Goal: Find specific page/section: Find specific page/section

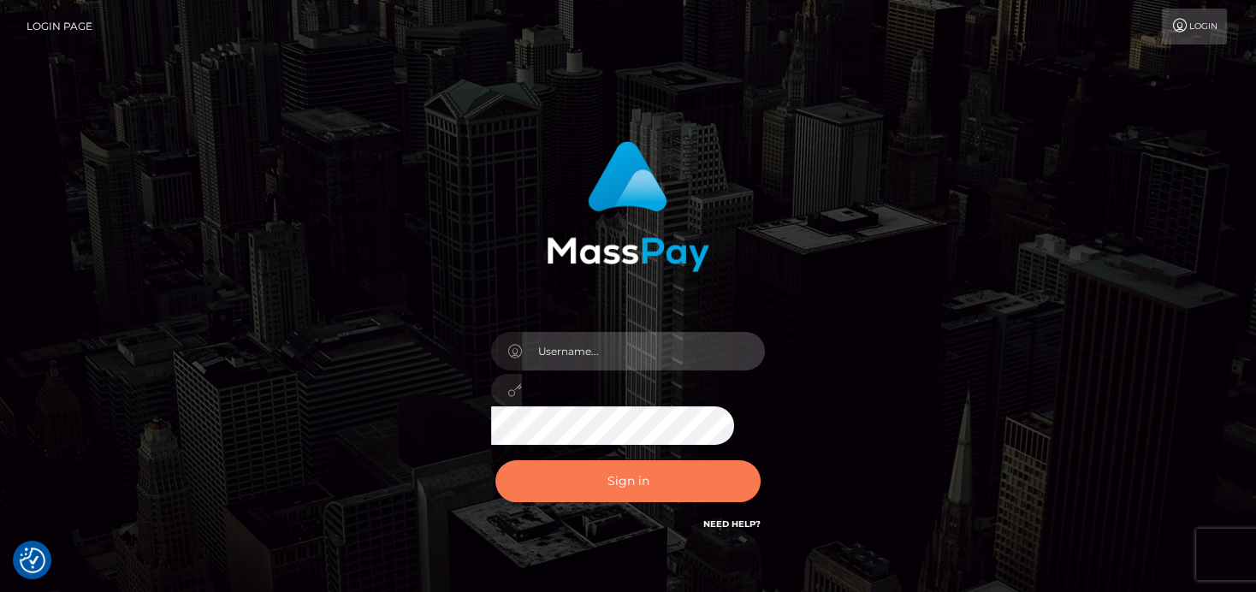
type input "denise"
click at [579, 483] on button "Sign in" at bounding box center [627, 481] width 265 height 42
type input "[PERSON_NAME]"
click at [613, 474] on button "Sign in" at bounding box center [627, 481] width 265 height 42
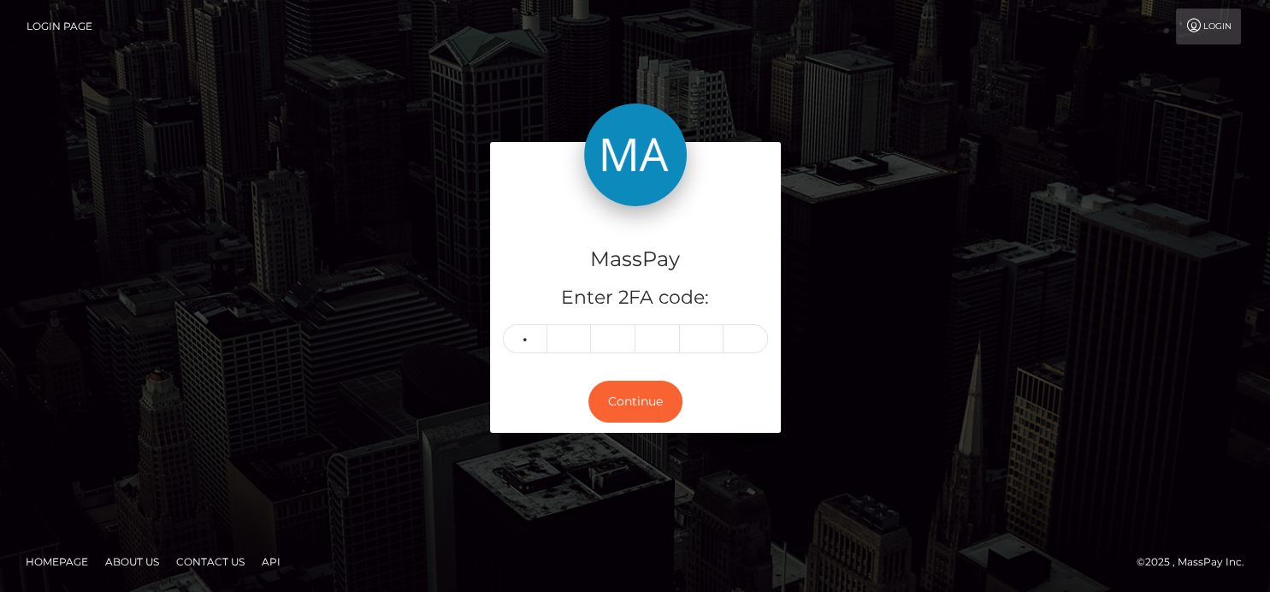
type input "6"
type input "3"
type input "8"
type input "7"
type input "1"
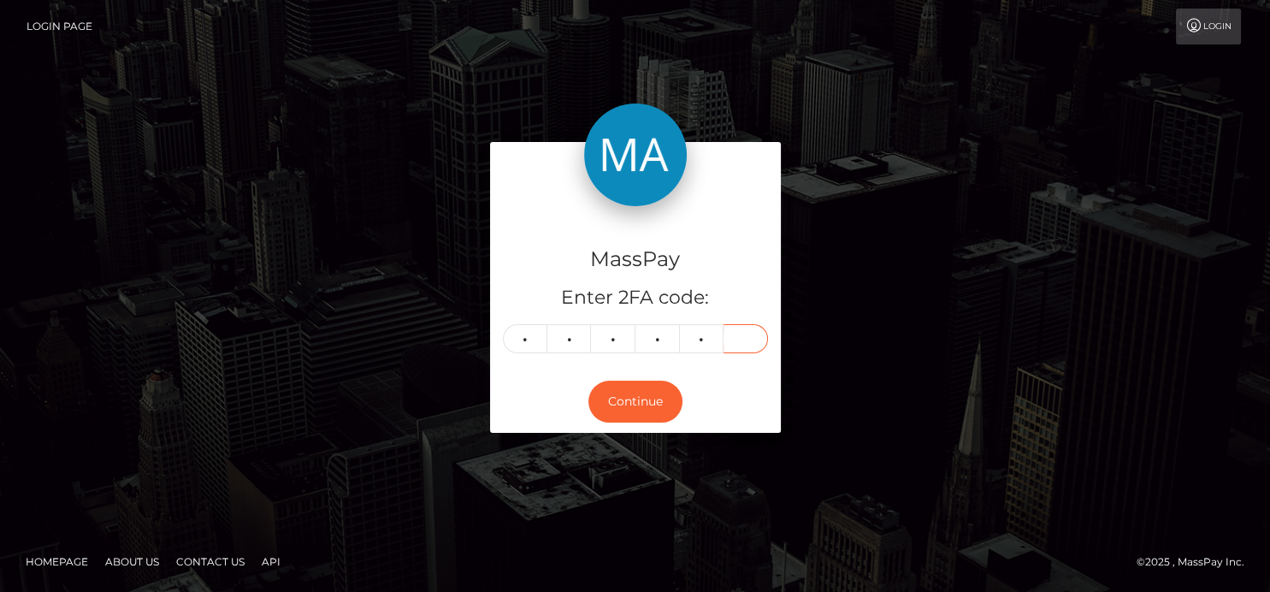
type input "4"
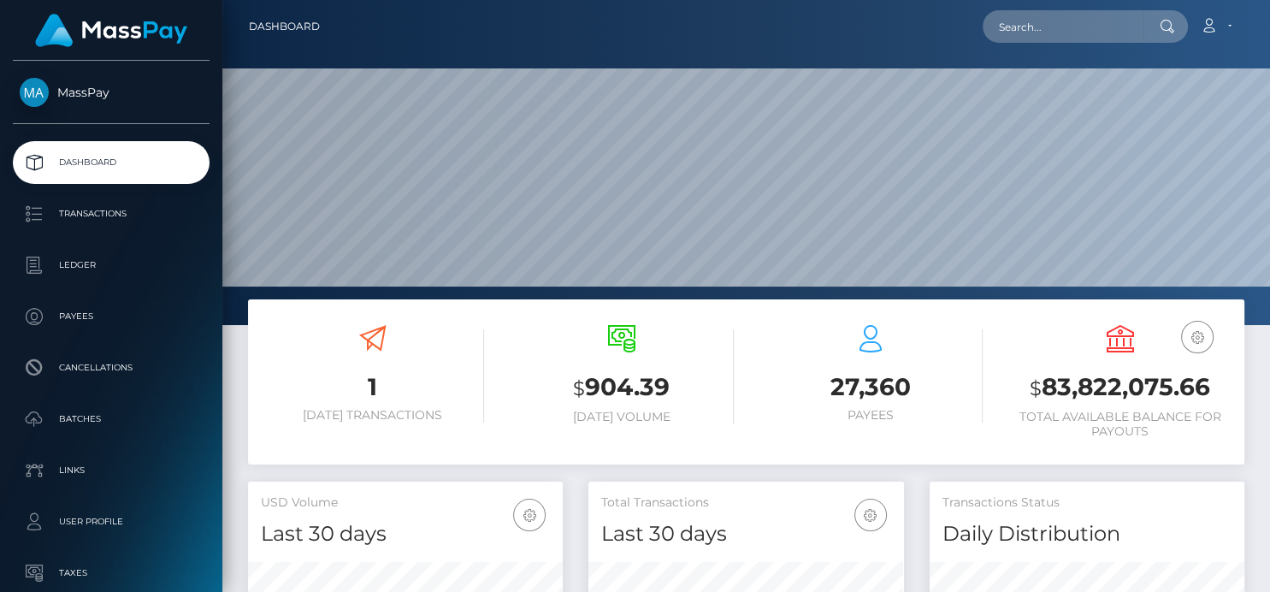
scroll to position [303, 315]
click at [1099, 17] on input "text" at bounding box center [1063, 26] width 161 height 33
paste input "[EMAIL_ADDRESS][DOMAIN_NAME]"
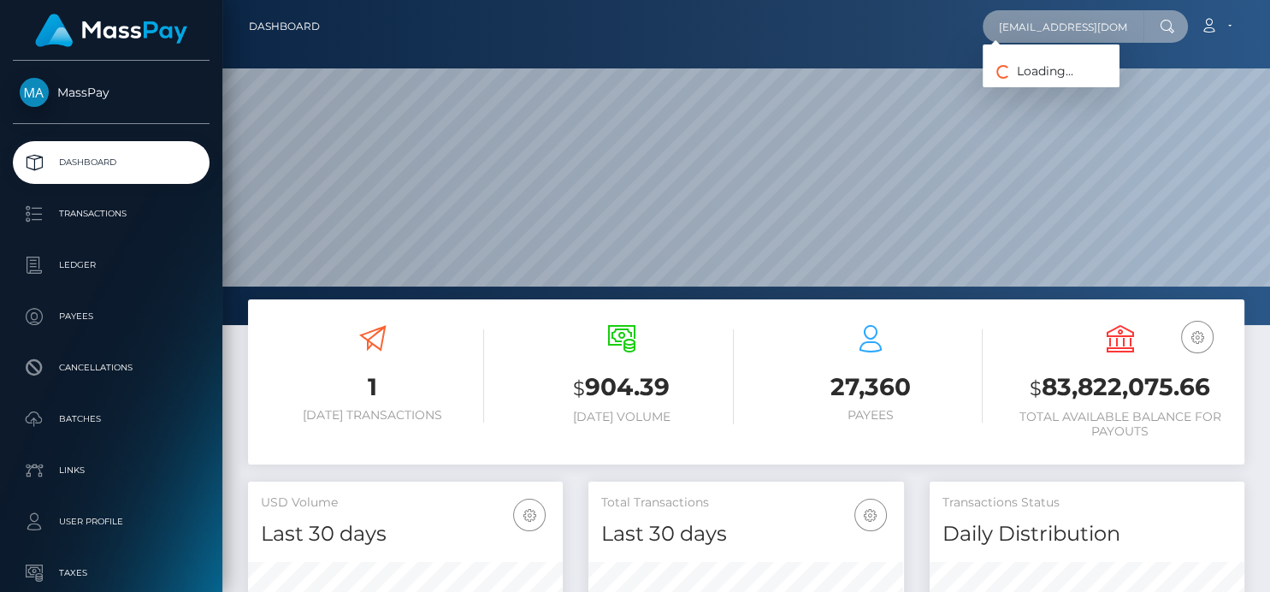
type input "[EMAIL_ADDRESS][DOMAIN_NAME]"
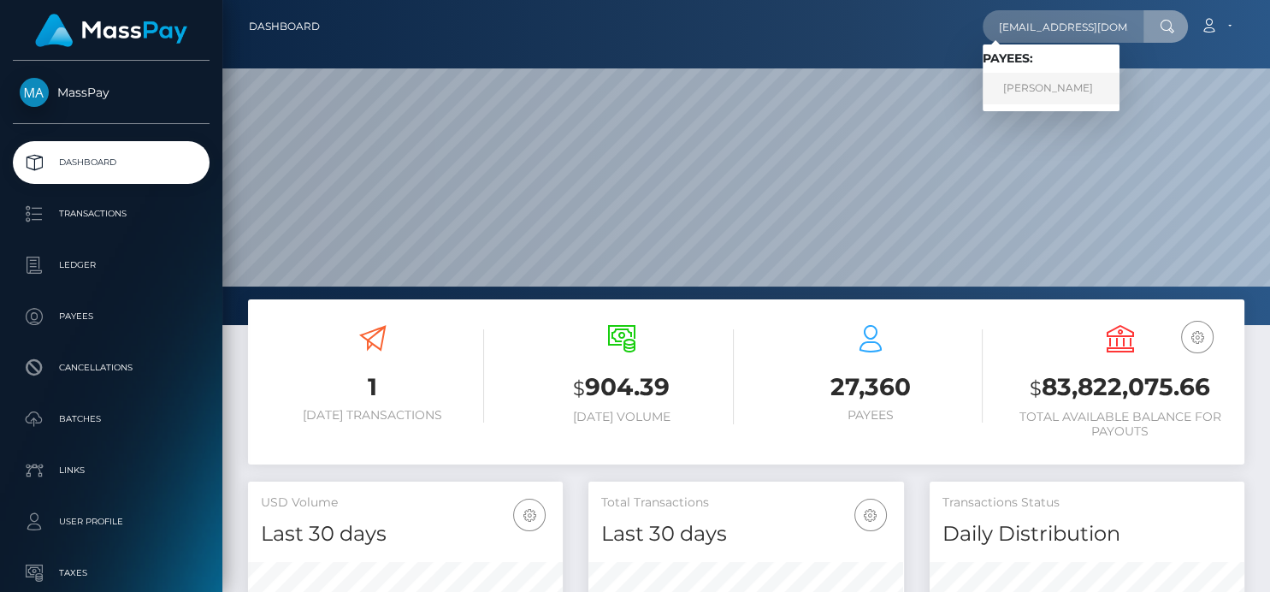
click at [1061, 76] on link "[PERSON_NAME]" at bounding box center [1051, 89] width 137 height 32
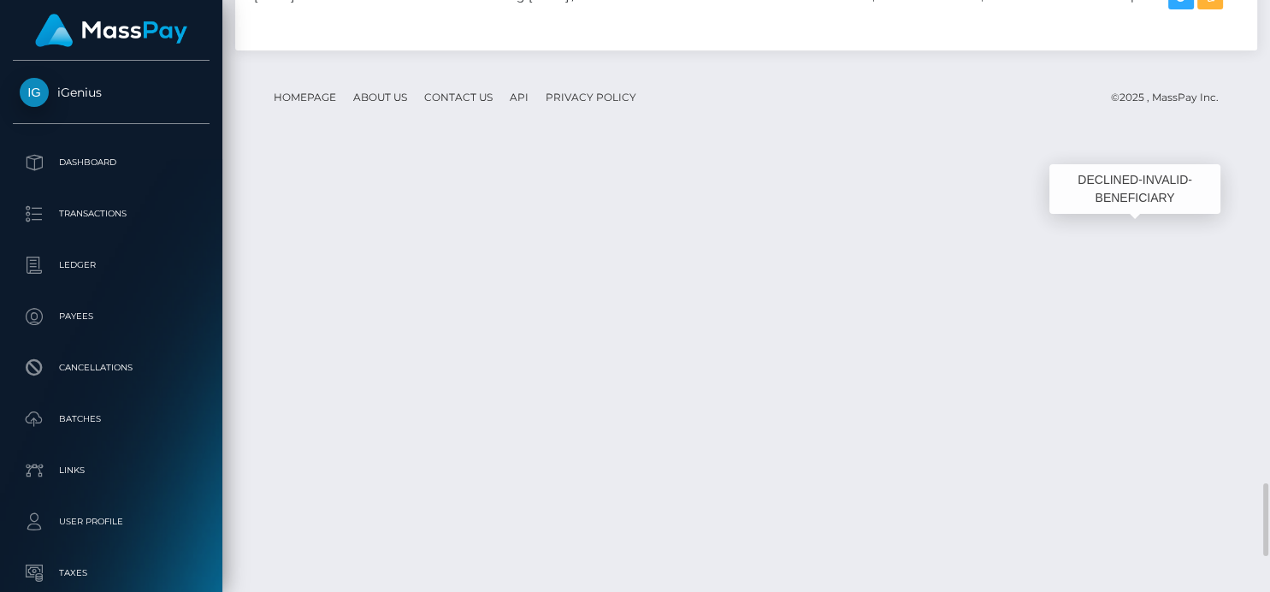
scroll to position [205, 315]
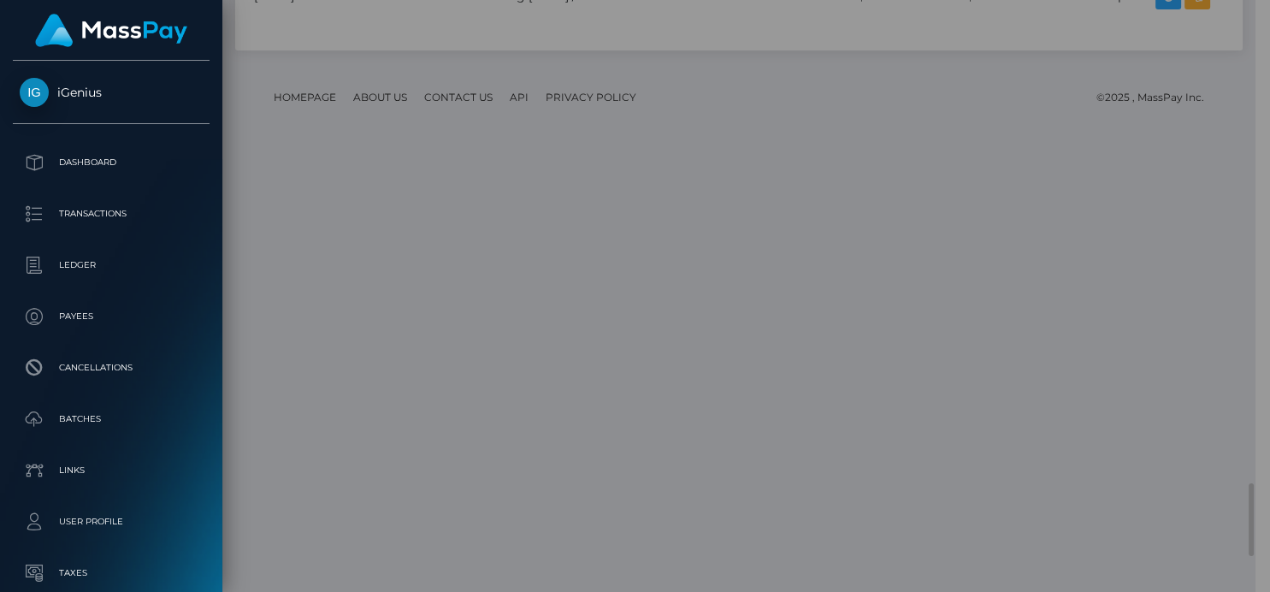
scroll to position [855265, 855160]
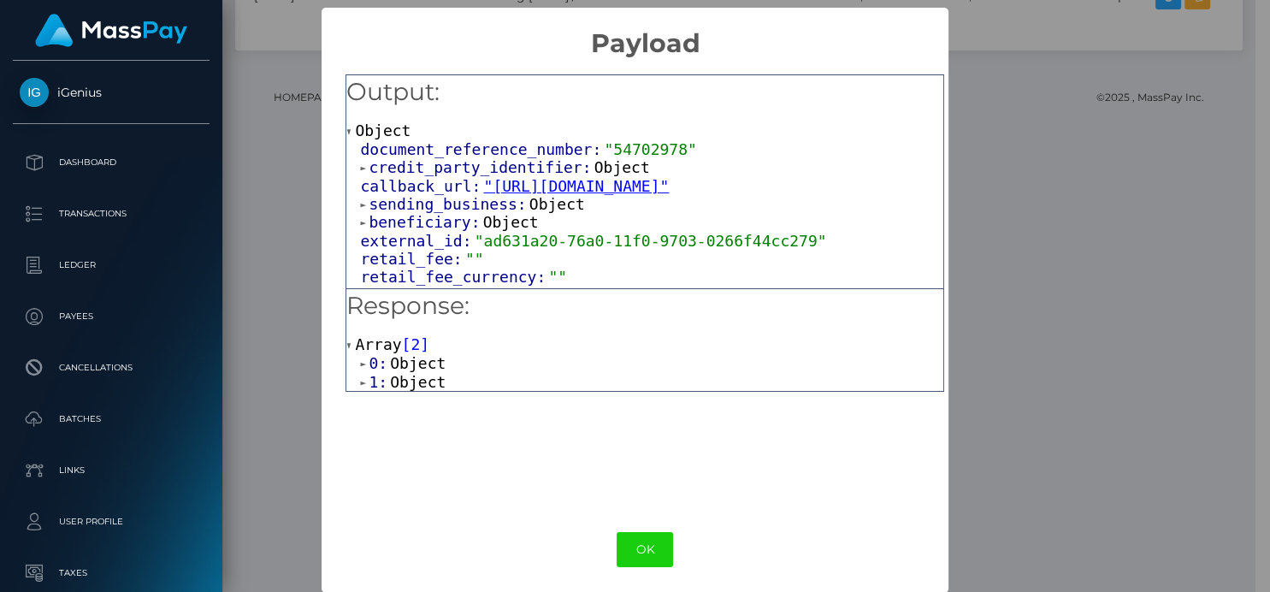
click at [370, 381] on span "1:" at bounding box center [379, 382] width 21 height 18
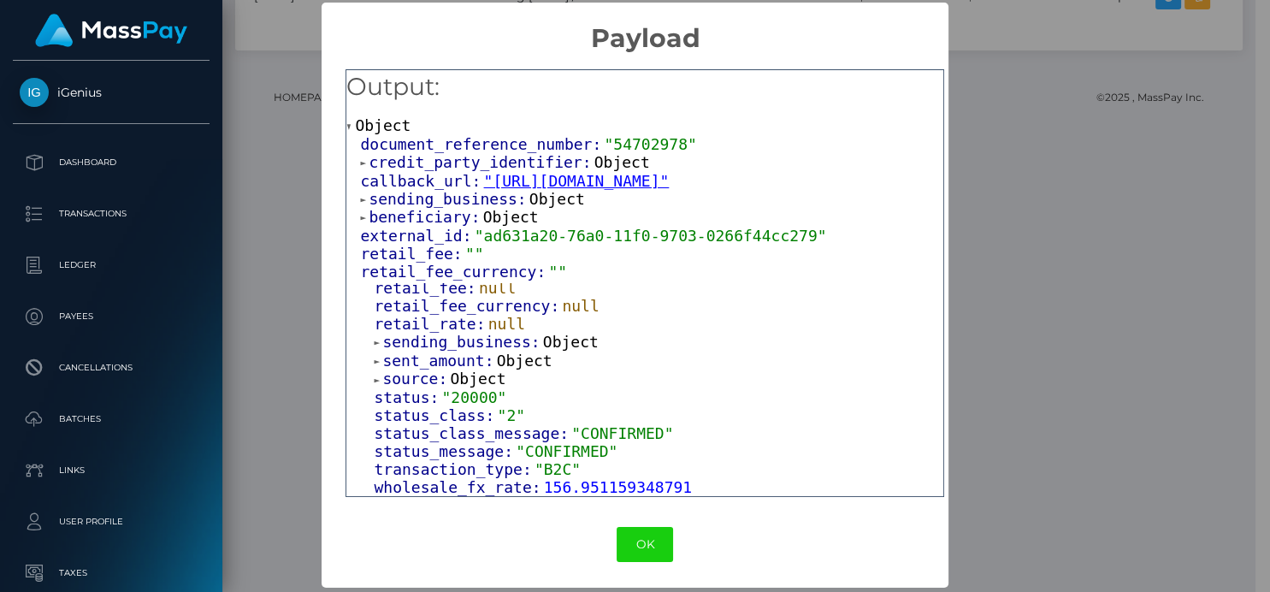
scroll to position [7, 0]
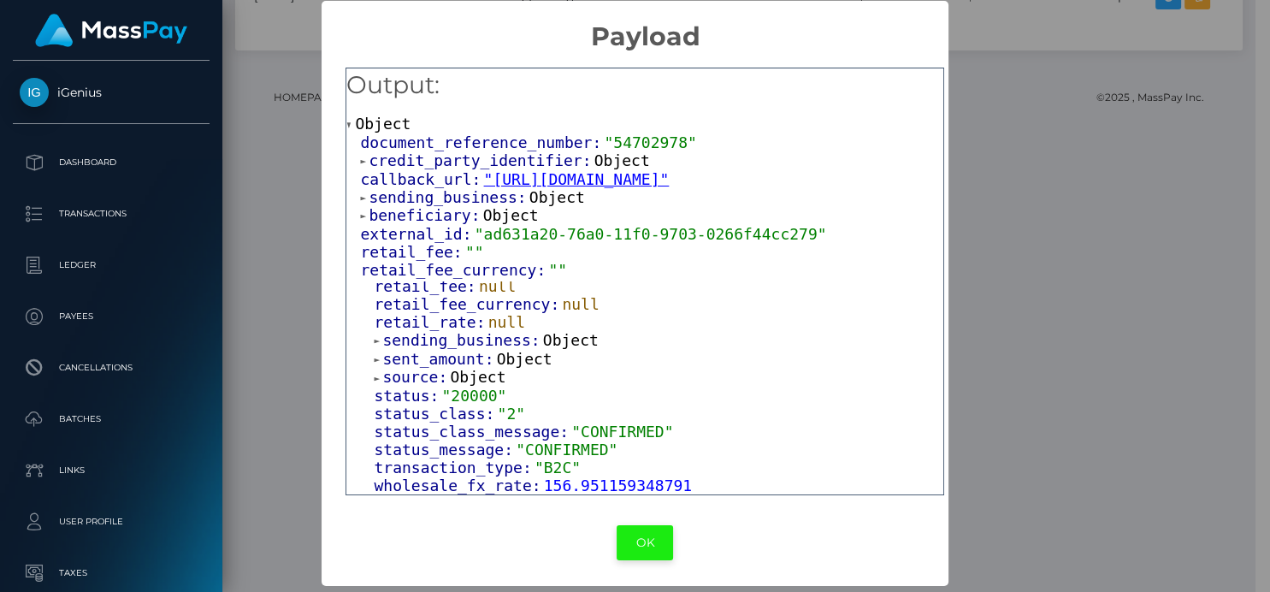
click at [641, 550] on button "OK" at bounding box center [645, 542] width 56 height 35
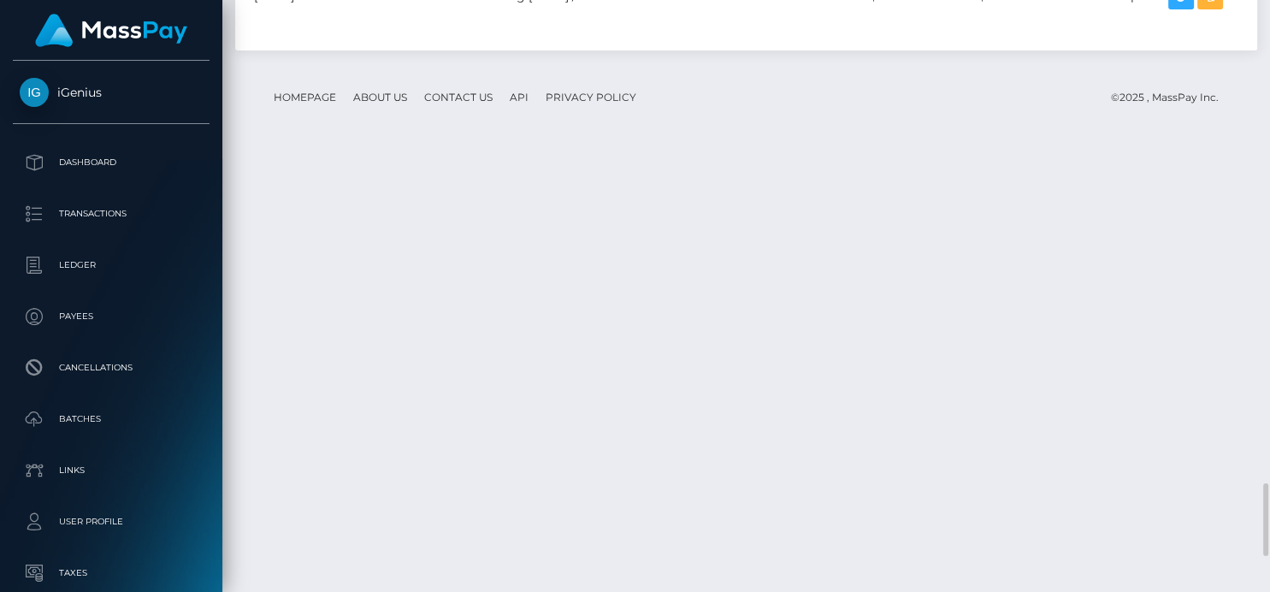
scroll to position [205, 315]
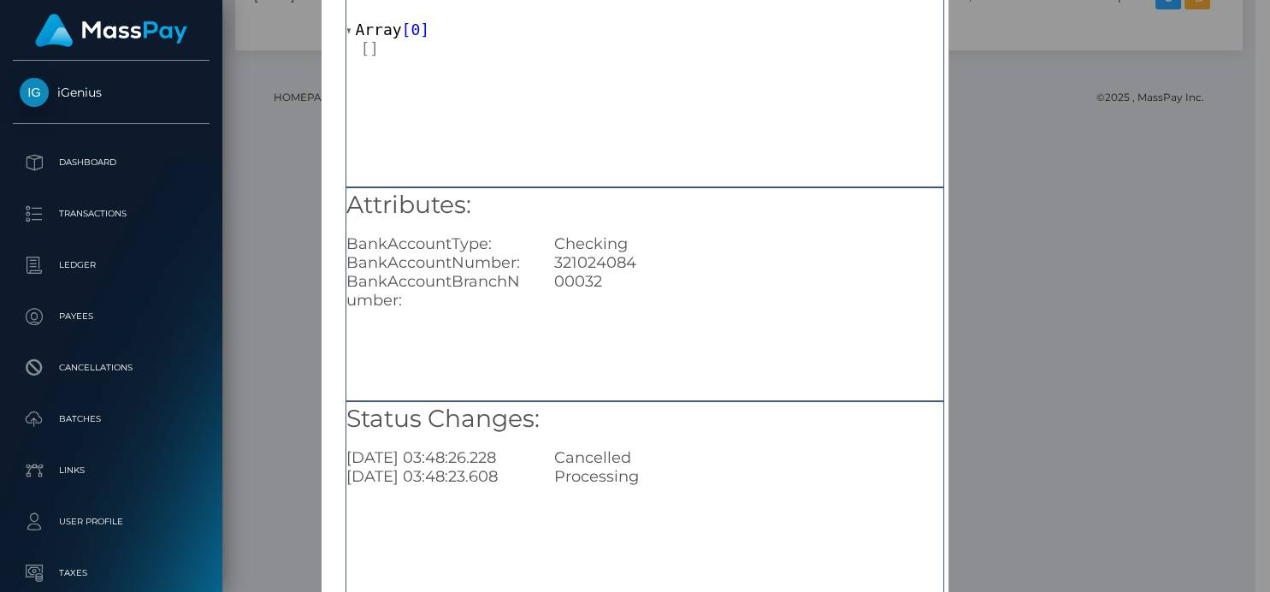
scroll to position [190, 0]
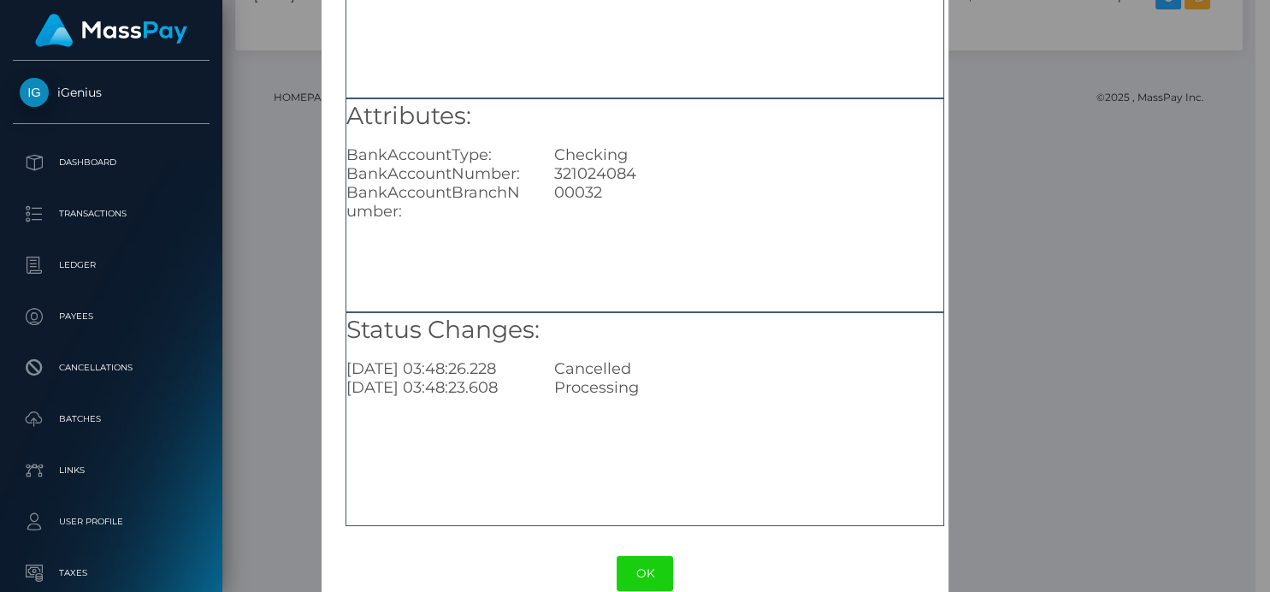
click at [1078, 101] on div "× Payout Information Metadata: Array [ 0 ] Attributes: BankAccountType: Checkin…" at bounding box center [635, 296] width 1270 height 592
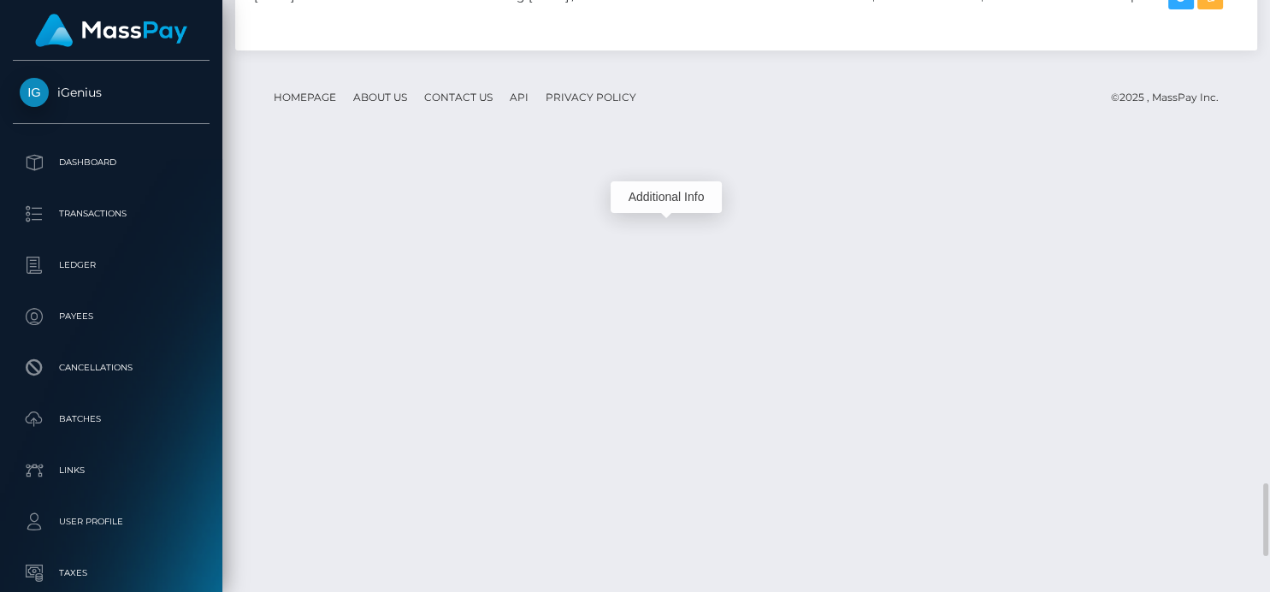
scroll to position [205, 315]
drag, startPoint x: 590, startPoint y: 221, endPoint x: 384, endPoint y: 223, distance: 206.2
copy td "National Commercial Bank Ja Ltd"
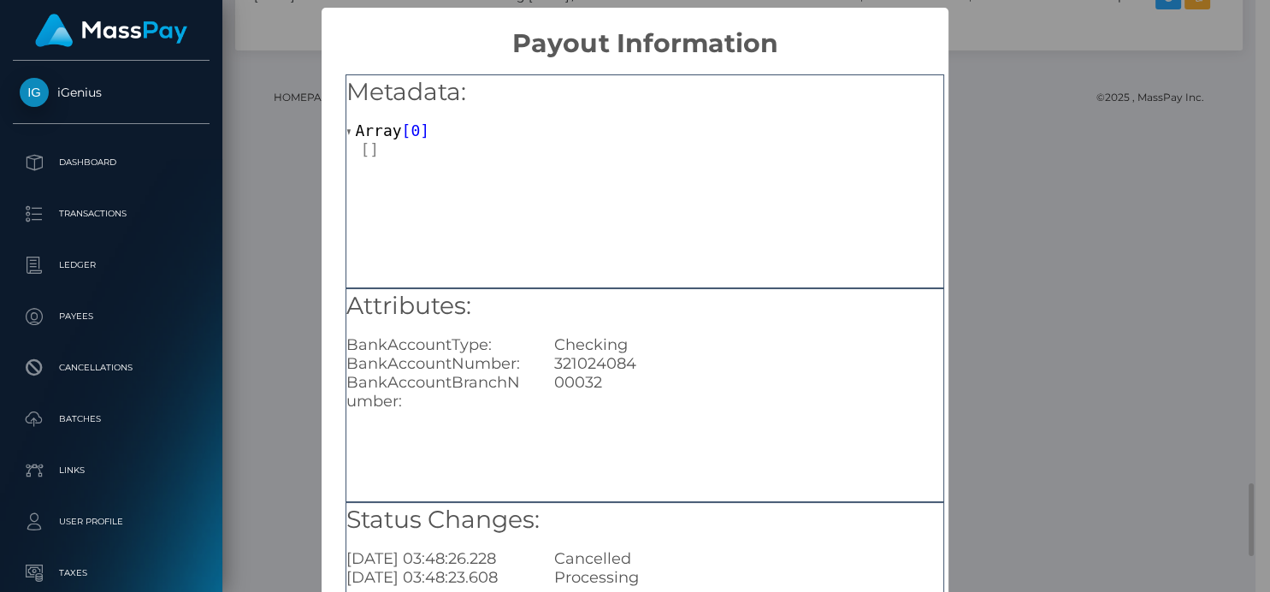
scroll to position [0, 0]
click at [670, 246] on div "Metadata: Array [ 0 ]" at bounding box center [645, 181] width 599 height 214
drag, startPoint x: 399, startPoint y: 404, endPoint x: 342, endPoint y: 376, distance: 63.1
click at [342, 376] on div "BankAccountBranchNumber:" at bounding box center [438, 392] width 208 height 38
copy div "BankAccountBranchNumber:"
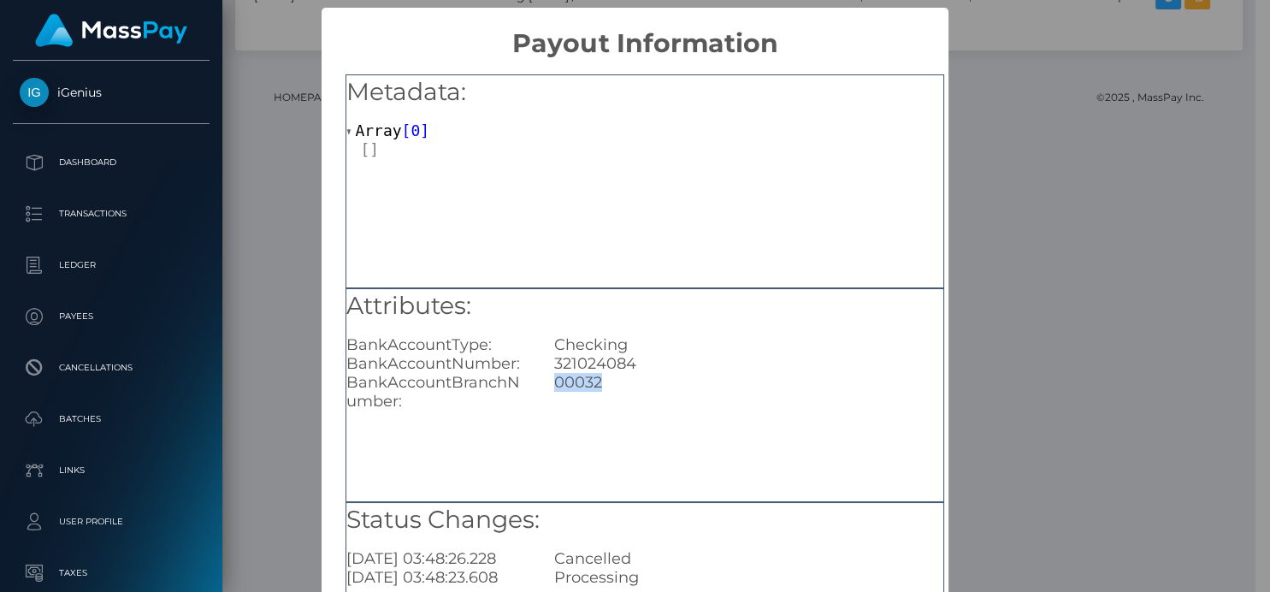
drag, startPoint x: 555, startPoint y: 386, endPoint x: 600, endPoint y: 384, distance: 44.5
click at [600, 384] on div "00032" at bounding box center [749, 392] width 415 height 38
copy div "00032"
drag, startPoint x: 1058, startPoint y: 196, endPoint x: 1005, endPoint y: 139, distance: 77.5
click at [1057, 195] on div "× Payout Information Metadata: Array [ 0 ] Attributes: BankAccountType: Checkin…" at bounding box center [635, 296] width 1270 height 592
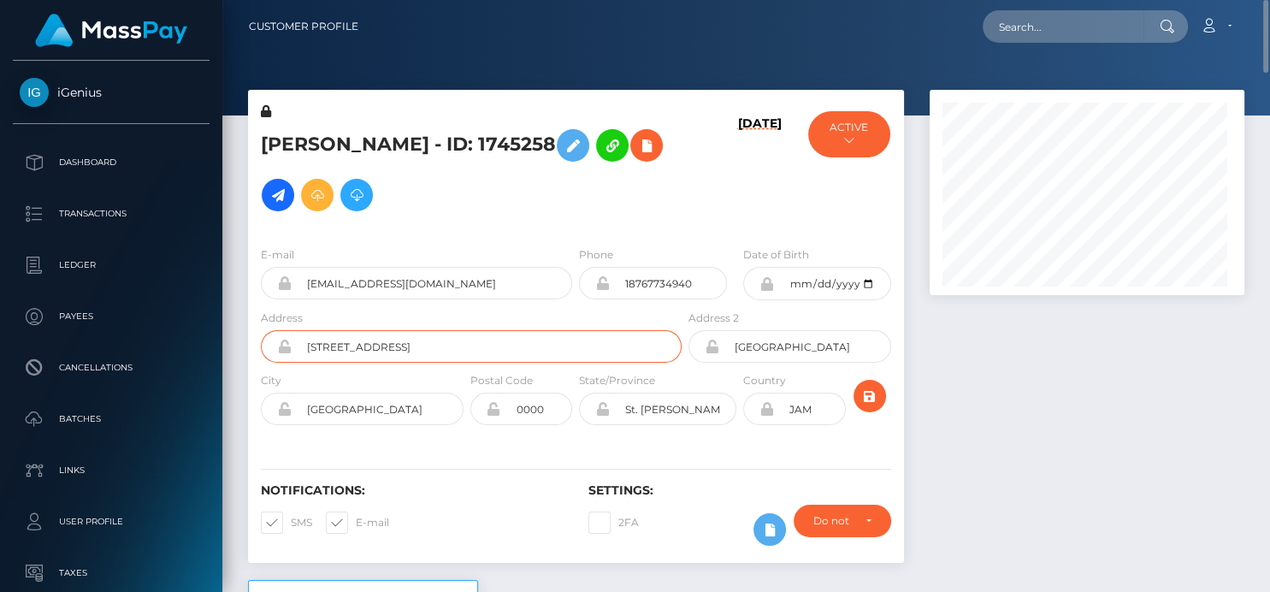
scroll to position [205, 315]
drag, startPoint x: 394, startPoint y: 327, endPoint x: 302, endPoint y: 320, distance: 91.8
click at [302, 330] on input "29 Dyna Avenue" at bounding box center [487, 346] width 390 height 33
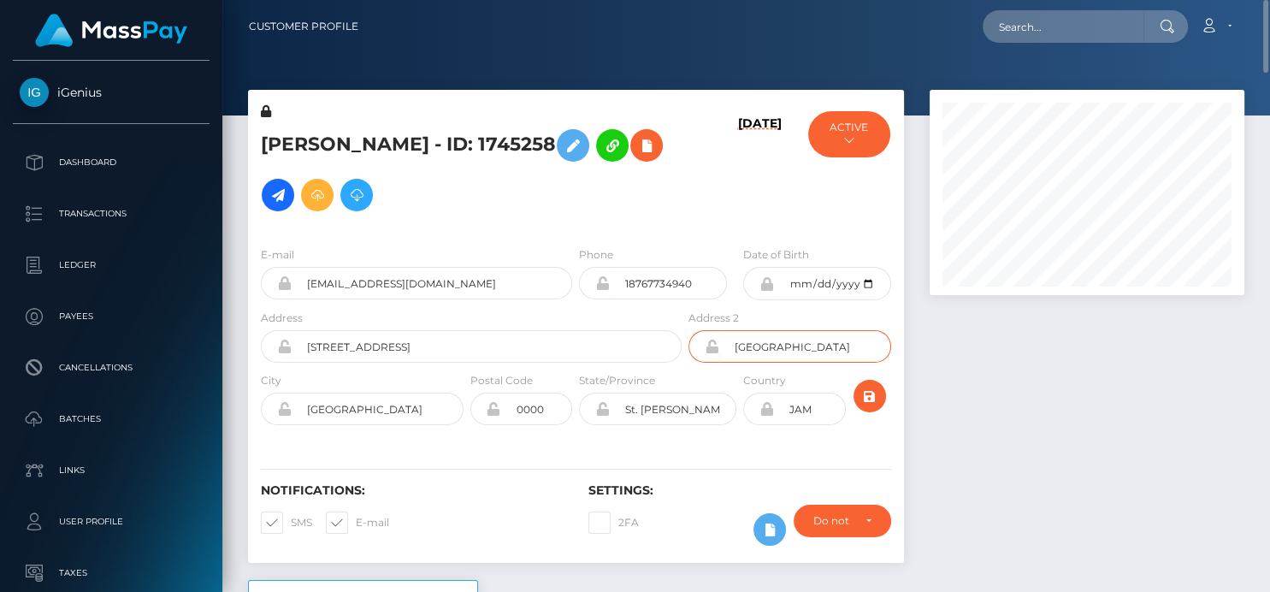
drag, startPoint x: 858, startPoint y: 329, endPoint x: 731, endPoint y: 316, distance: 128.1
click at [731, 330] on input "Meadowbrook Estate" at bounding box center [805, 346] width 172 height 33
drag, startPoint x: 382, startPoint y: 387, endPoint x: 288, endPoint y: 386, distance: 94.1
click at [288, 393] on div "Kingston" at bounding box center [362, 409] width 203 height 33
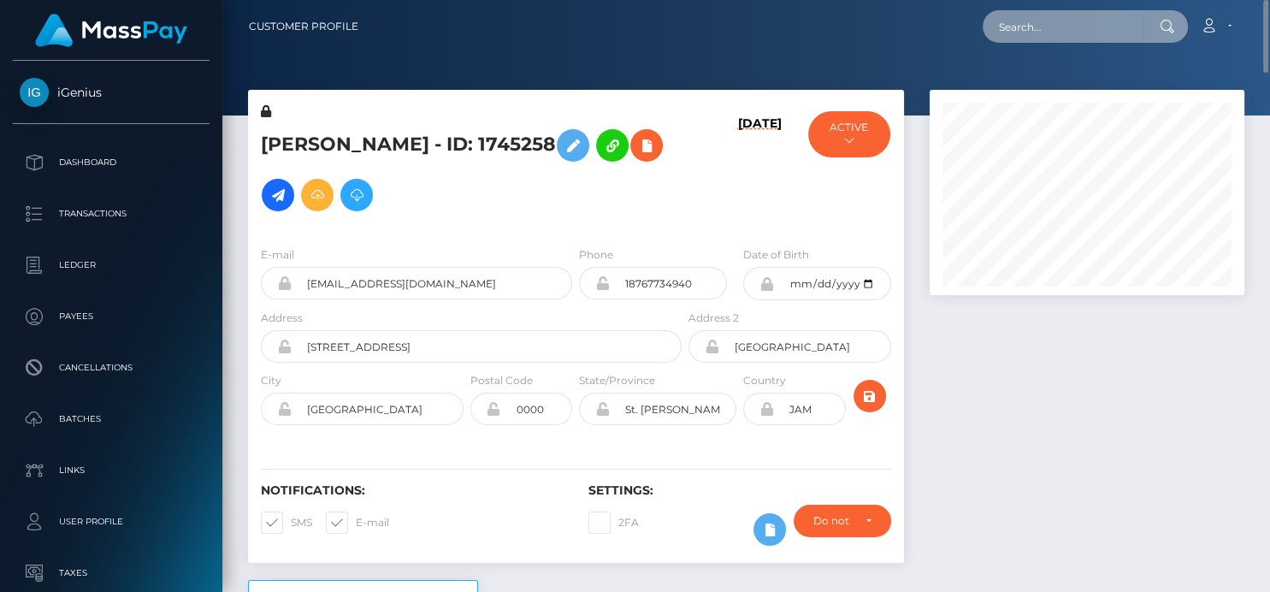
click at [1027, 34] on input "text" at bounding box center [1063, 26] width 161 height 33
paste input "co6aka777@yahoo.com"
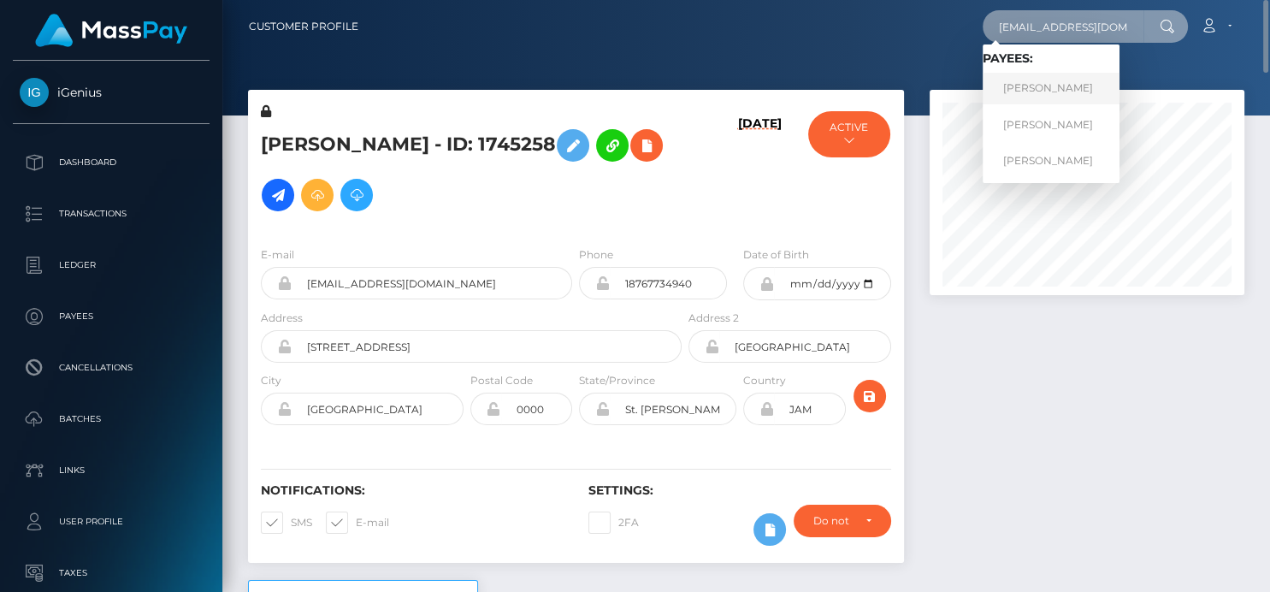
type input "co6aka777@yahoo.com"
click at [1027, 94] on link "Aleksandr Pesterev" at bounding box center [1051, 89] width 137 height 32
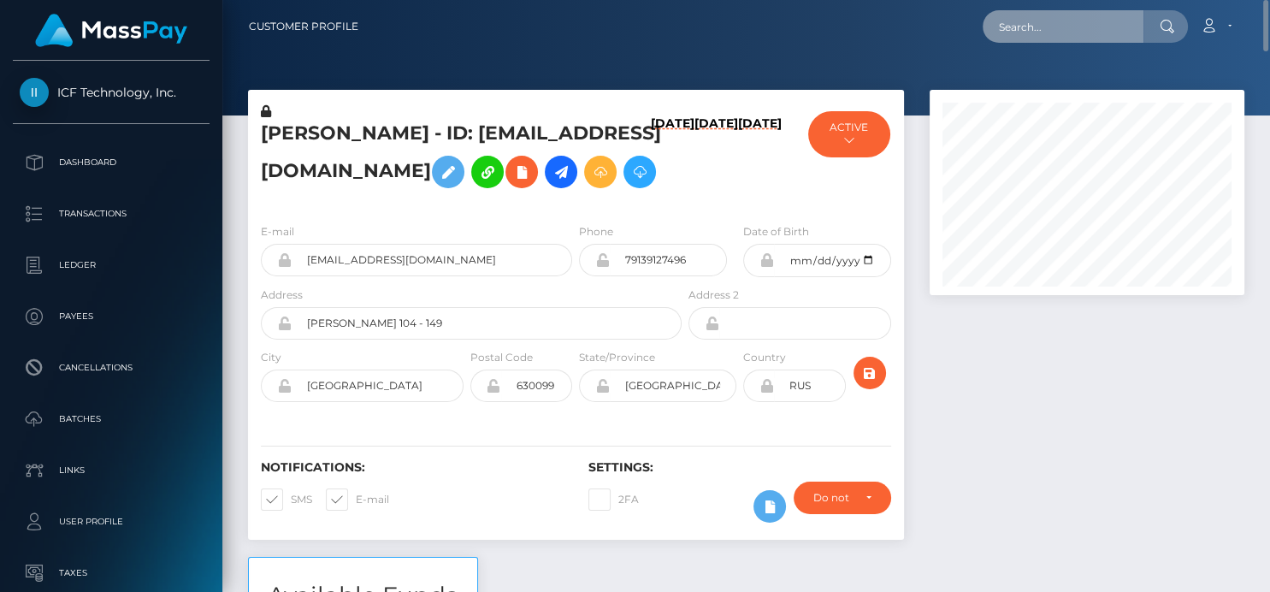
click at [1045, 37] on input "text" at bounding box center [1063, 26] width 161 height 33
paste input "[EMAIL_ADDRESS][DOMAIN_NAME]"
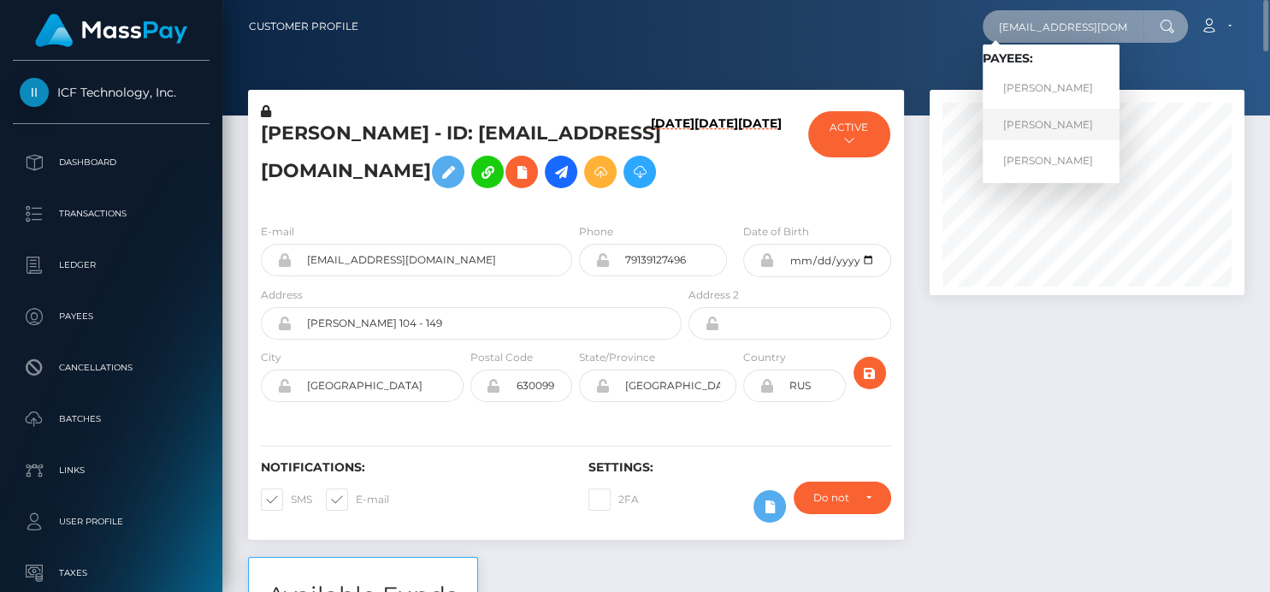
type input "[EMAIL_ADDRESS][DOMAIN_NAME]"
click at [1019, 120] on link "[PERSON_NAME]" at bounding box center [1051, 125] width 137 height 32
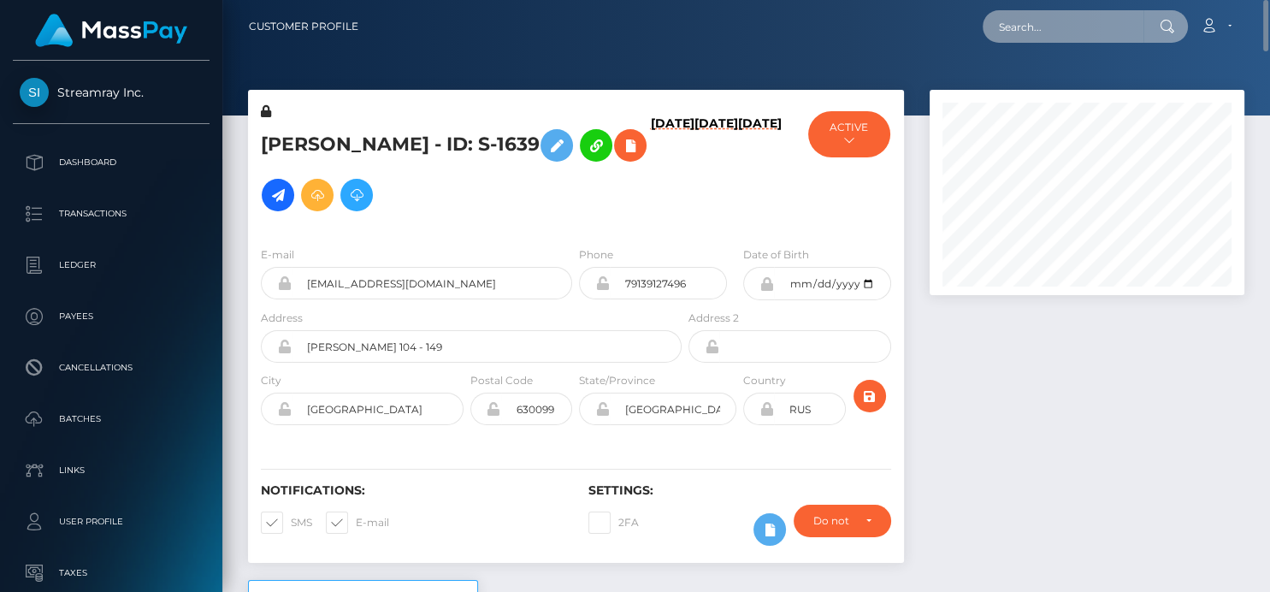
click at [1024, 21] on input "text" at bounding box center [1063, 26] width 161 height 33
paste input "co6aka777@yahoo.com"
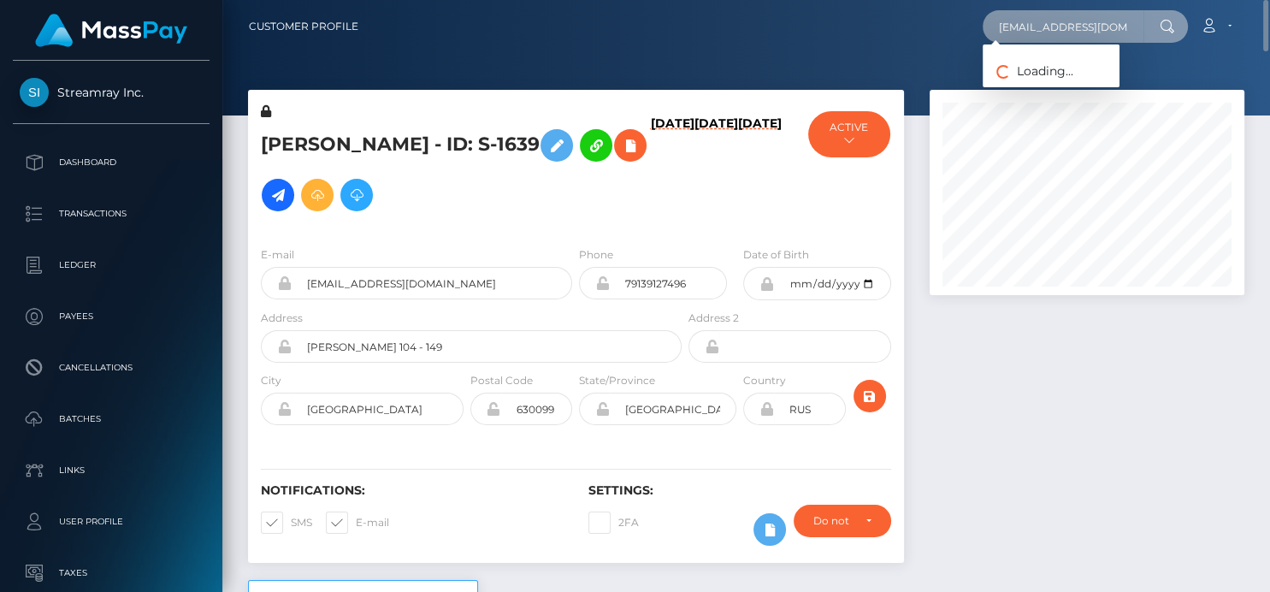
type input "co6aka777@yahoo.com"
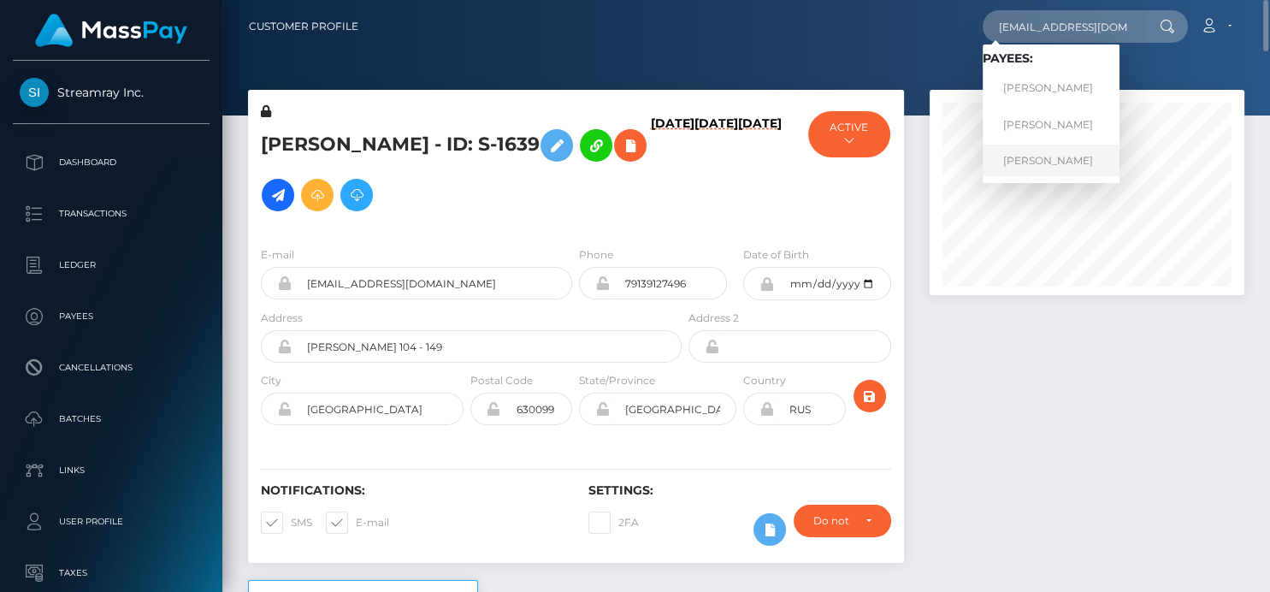
click at [1033, 162] on link "Aleksandr Pesterev" at bounding box center [1051, 161] width 137 height 32
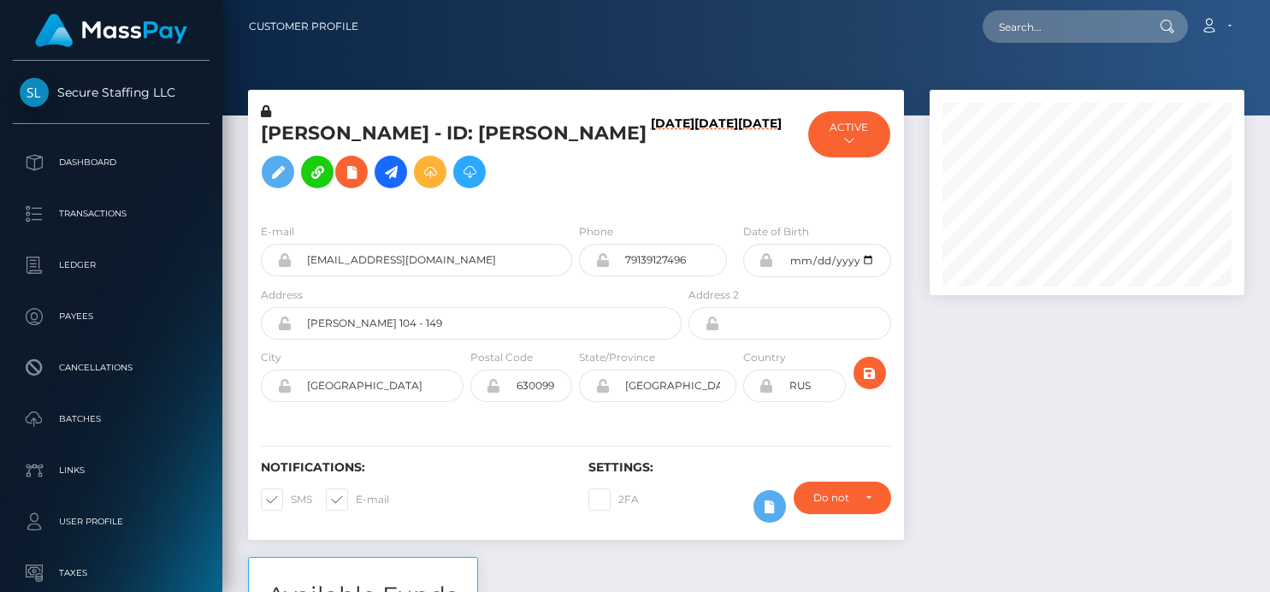
click at [355, 175] on div "[PERSON_NAME] - ID: [PERSON_NAME] [DATE] [DATE] [DATE] MassPay - ACTIVE" at bounding box center [576, 323] width 682 height 467
